Goal: Task Accomplishment & Management: Complete application form

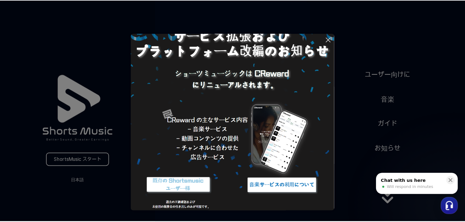
scroll to position [27, 0]
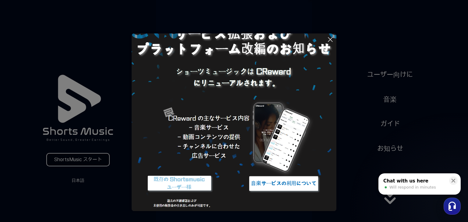
click at [83, 157] on button at bounding box center [234, 111] width 468 height 222
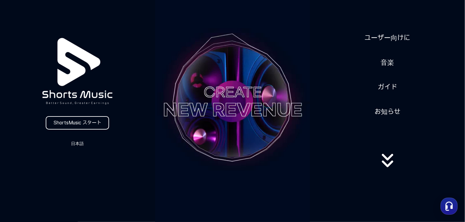
scroll to position [30, 0]
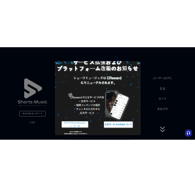
scroll to position [27, 0]
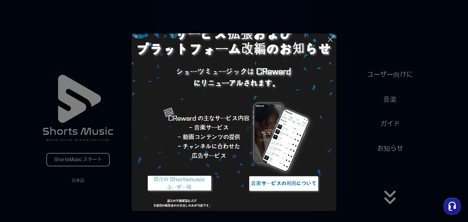
click at [292, 179] on img at bounding box center [284, 183] width 76 height 23
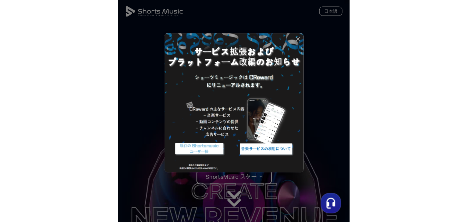
scroll to position [0, 0]
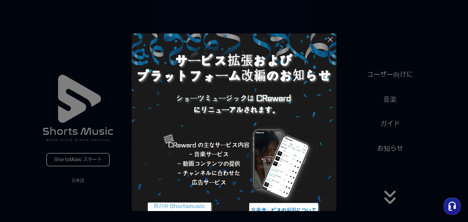
click at [69, 158] on button at bounding box center [234, 111] width 468 height 222
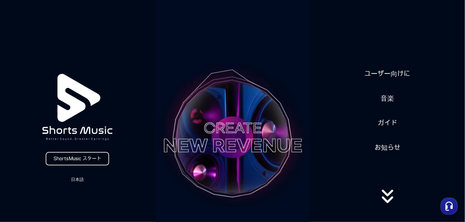
click at [87, 157] on link "ShortsMusic スタート" at bounding box center [77, 158] width 63 height 13
